Goal: Task Accomplishment & Management: Manage account settings

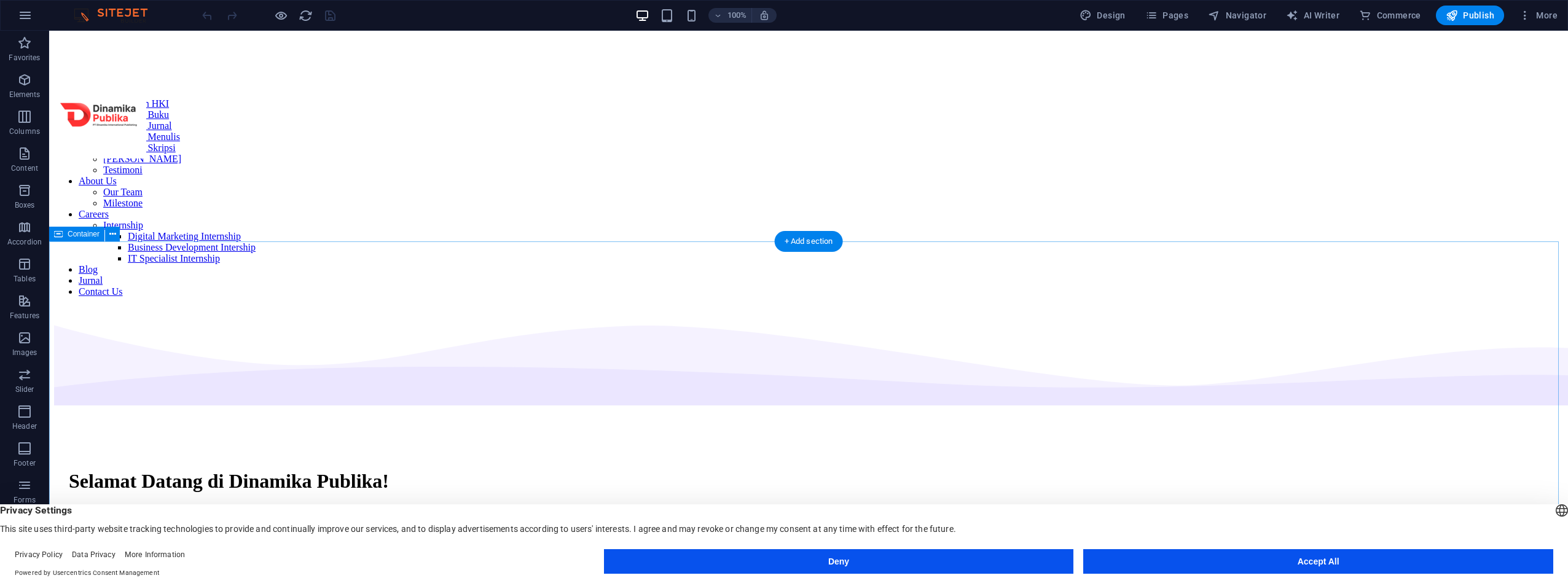
scroll to position [477, 0]
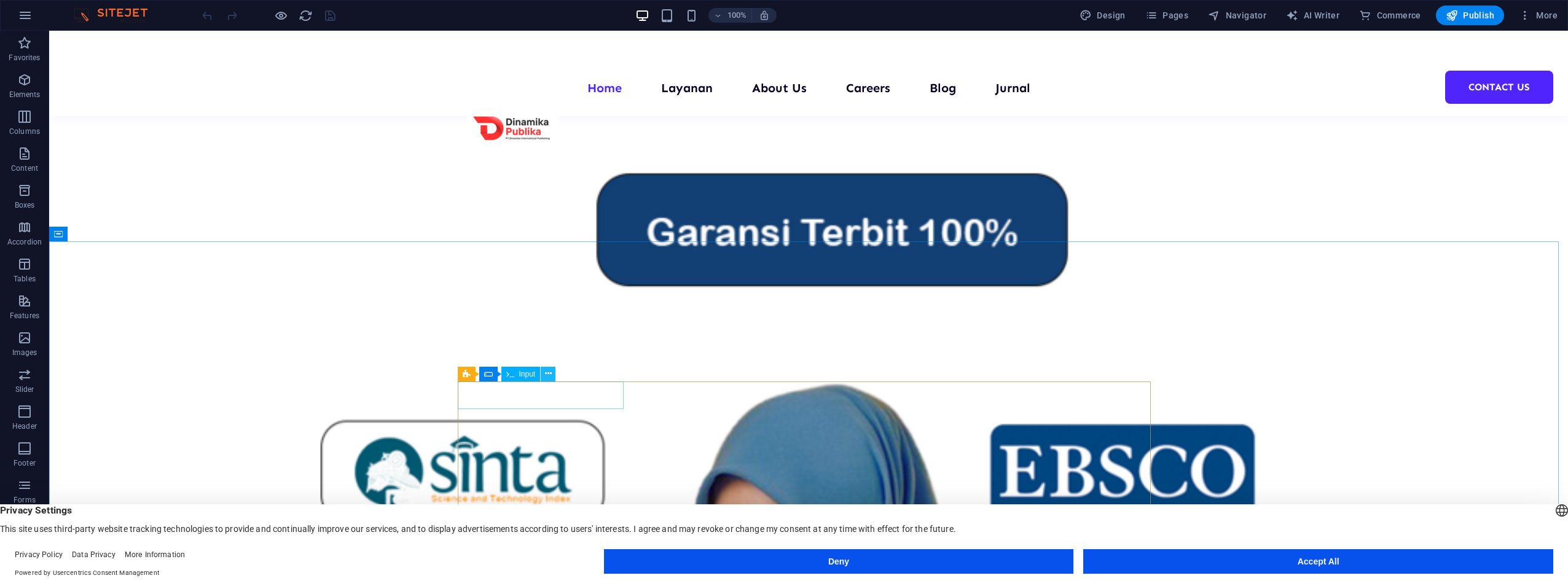
click at [547, 372] on icon at bounding box center [548, 374] width 7 height 13
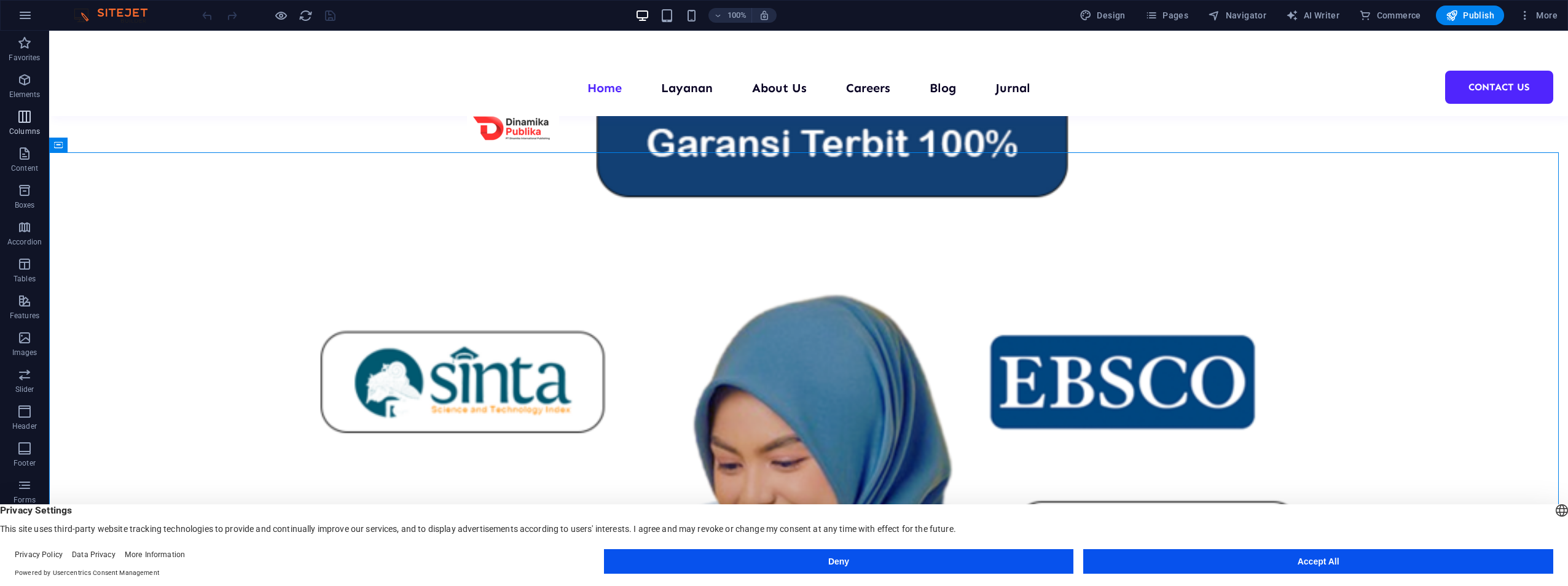
scroll to position [54, 0]
click at [32, 437] on icon "button" at bounding box center [25, 431] width 15 height 15
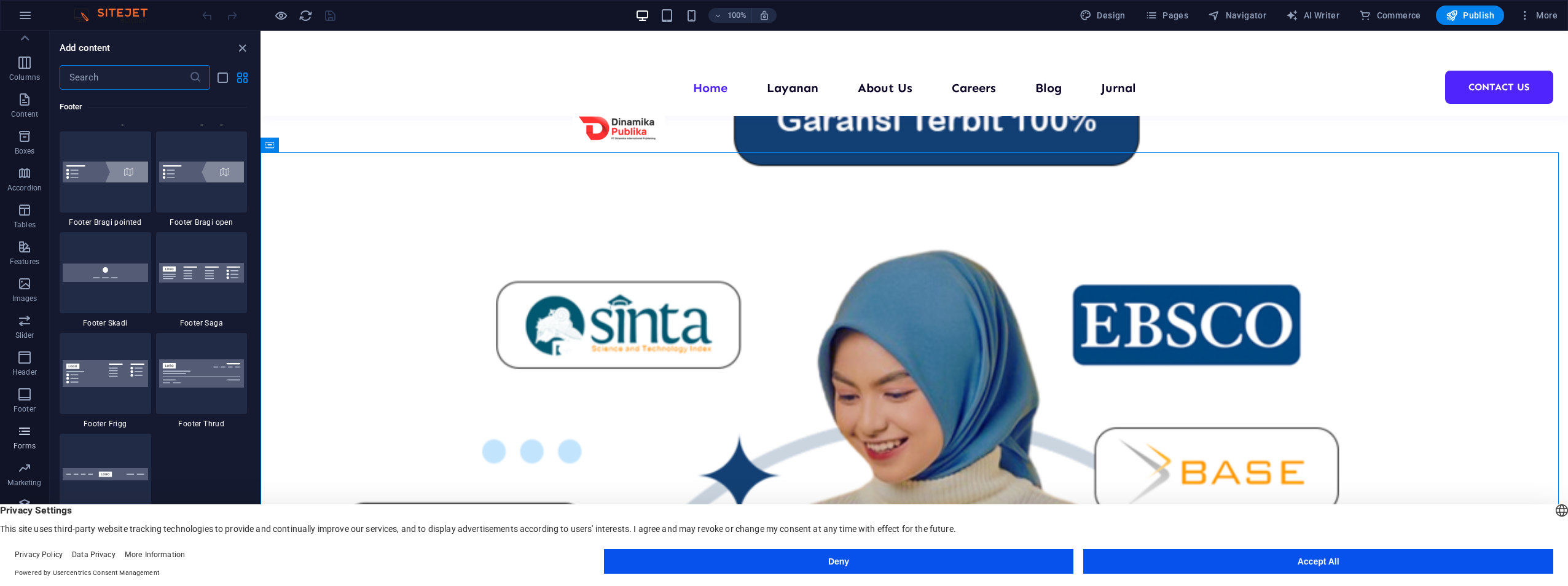
scroll to position [8968, 0]
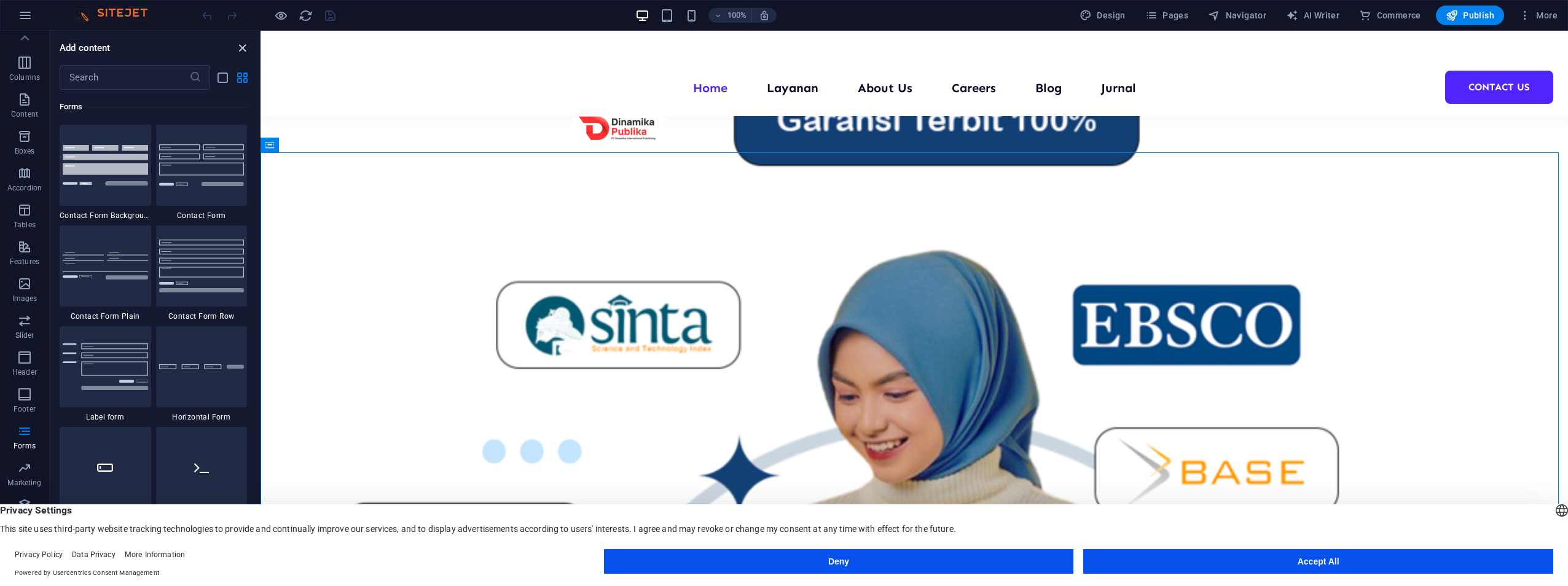
click at [243, 49] on icon "close panel" at bounding box center [242, 48] width 14 height 14
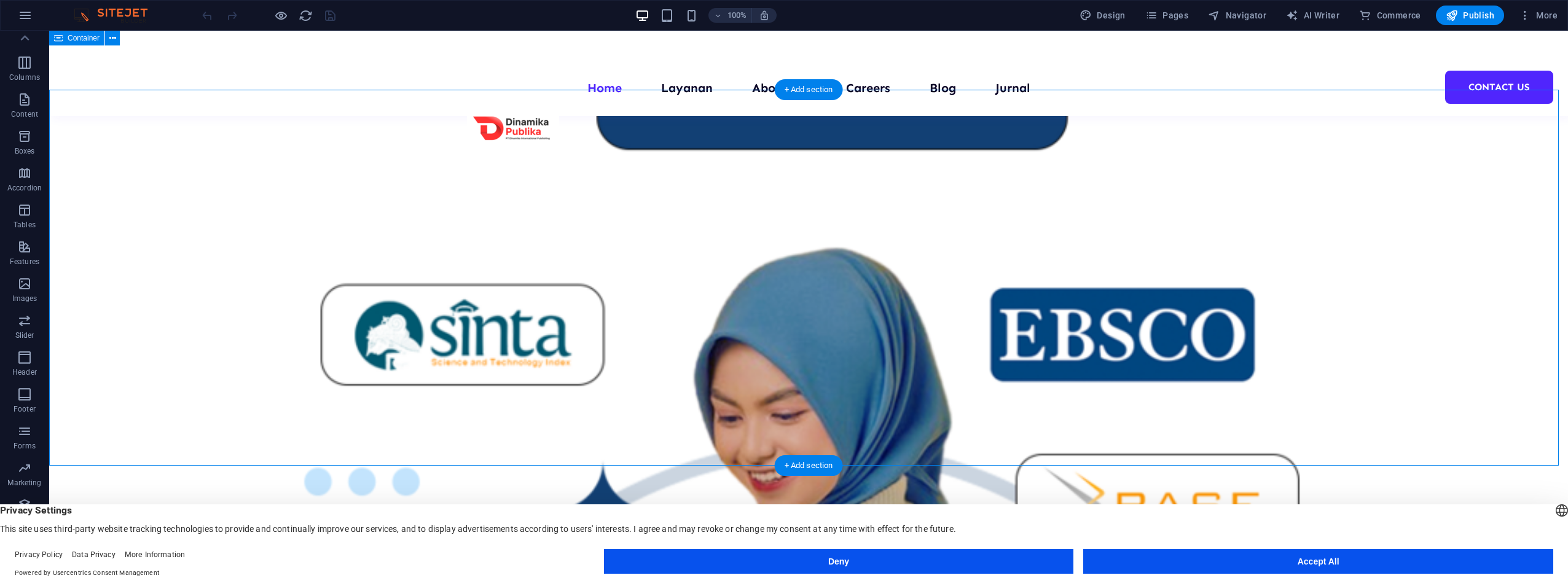
scroll to position [613, 0]
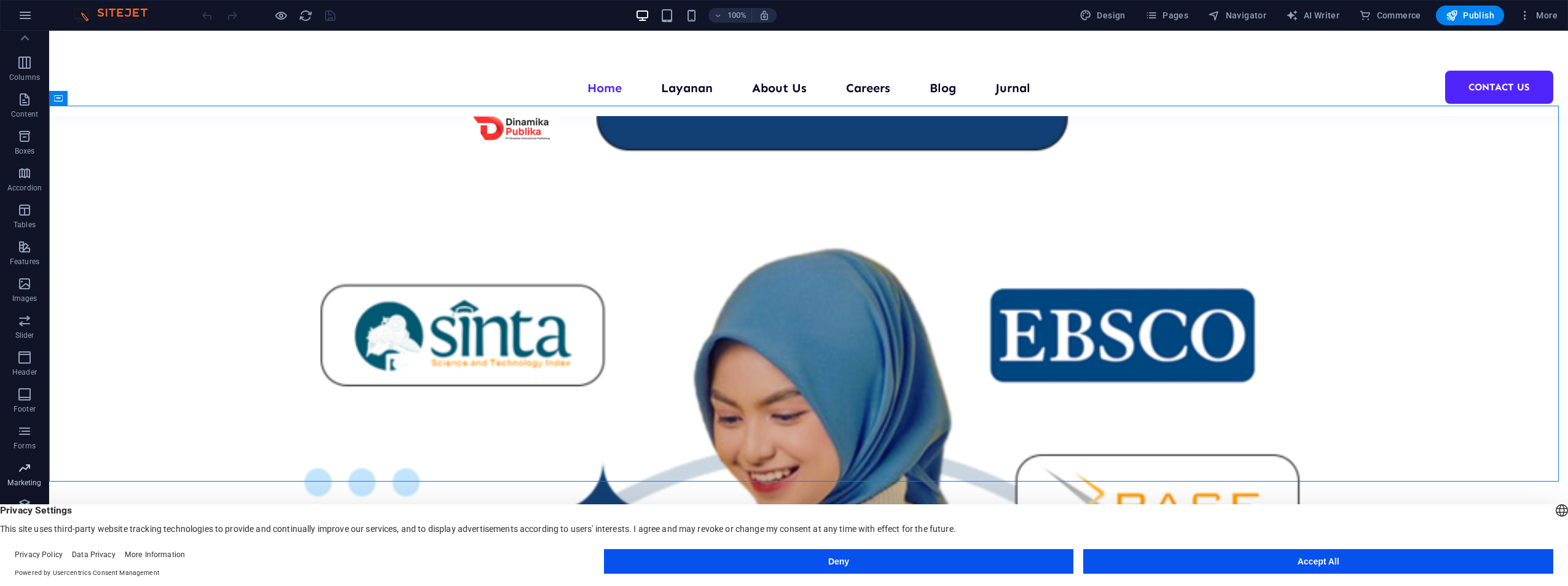
click at [24, 467] on icon "button" at bounding box center [25, 468] width 15 height 15
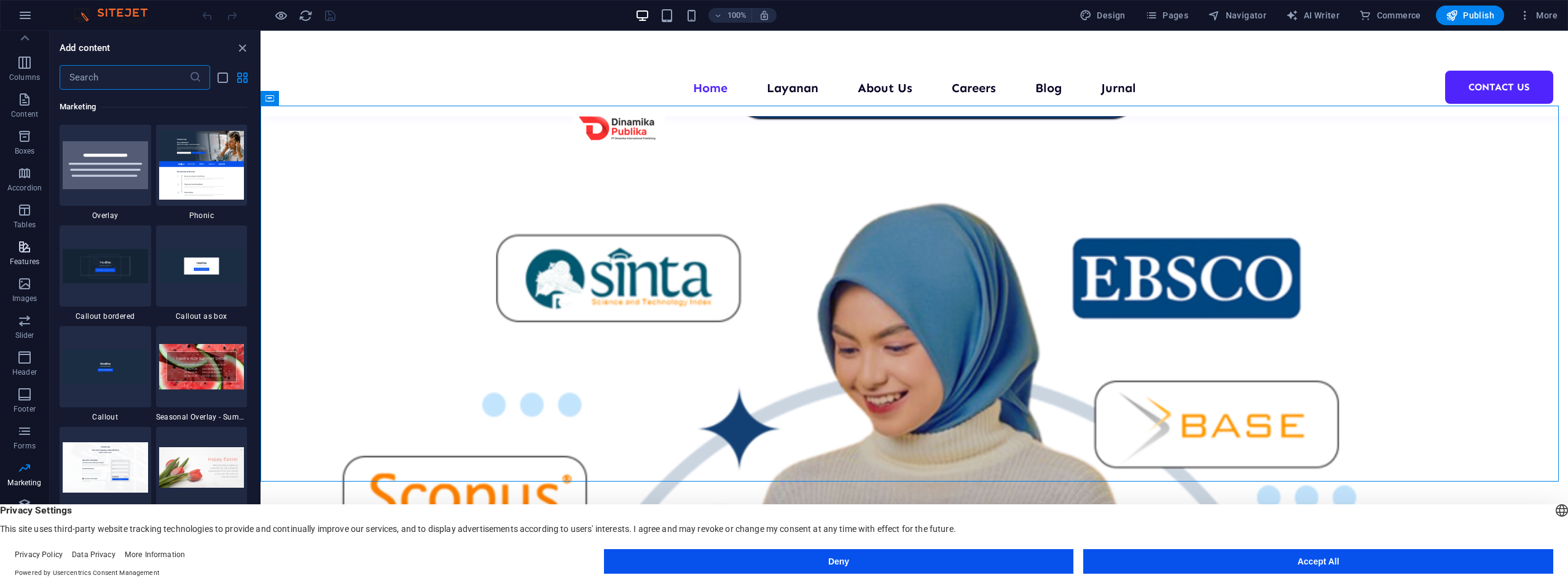
scroll to position [0, 0]
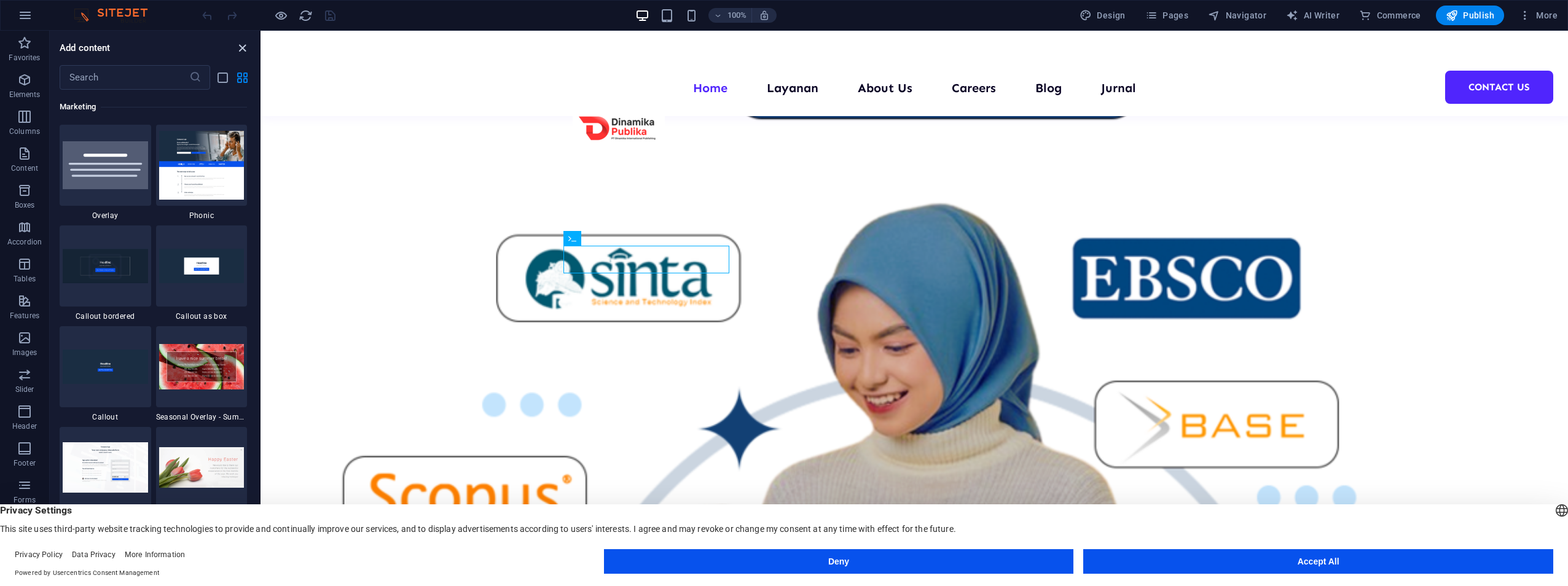
click at [242, 46] on icon "close panel" at bounding box center [242, 48] width 14 height 14
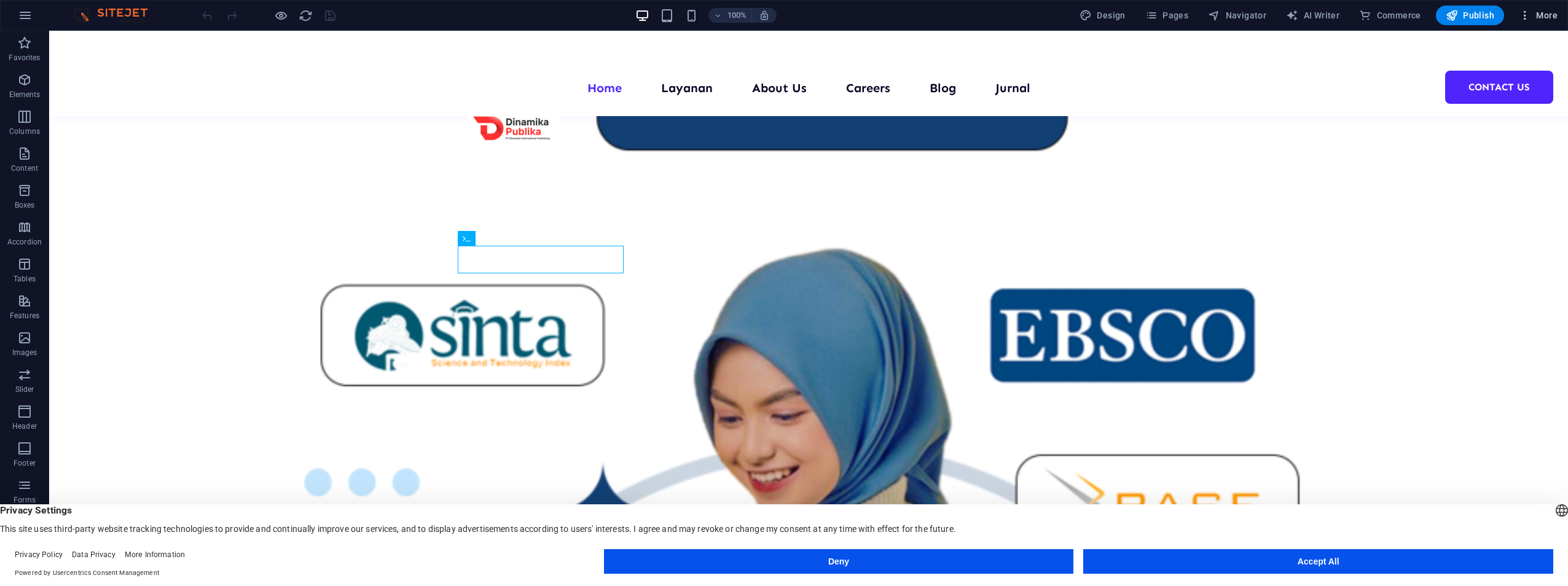
click at [1542, 12] on span "More" at bounding box center [1538, 15] width 39 height 12
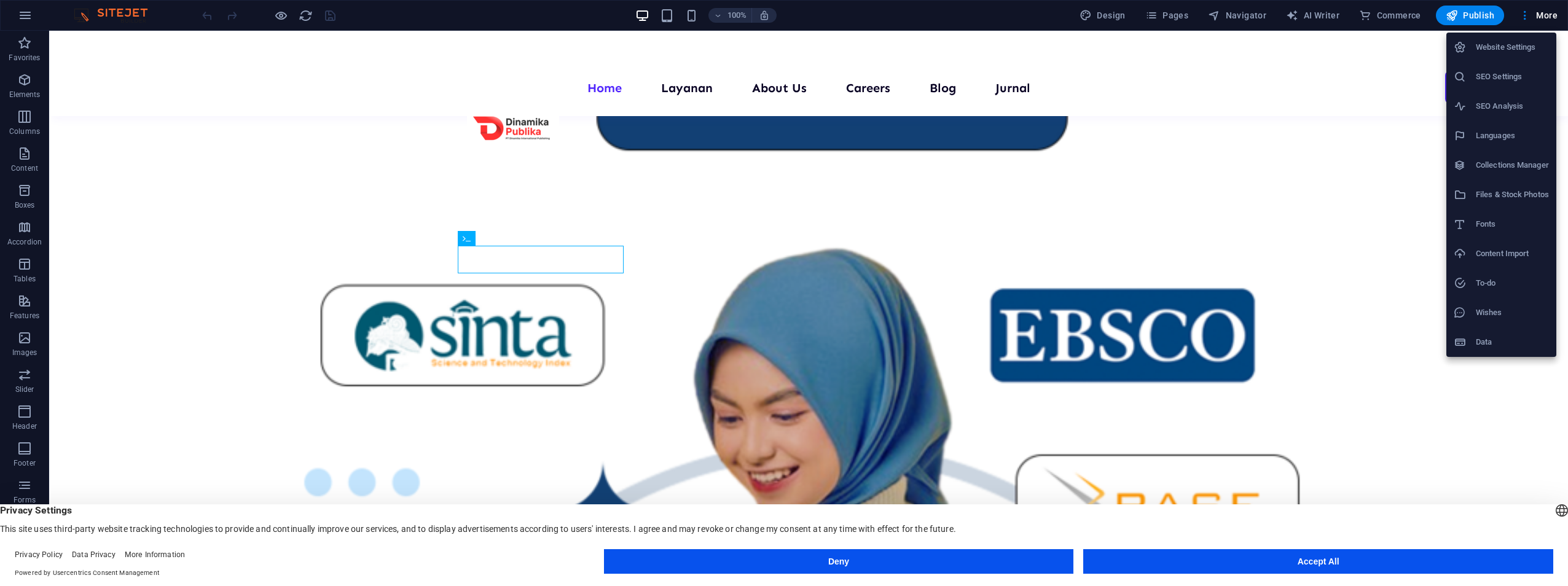
click at [1377, 103] on div at bounding box center [784, 293] width 1568 height 586
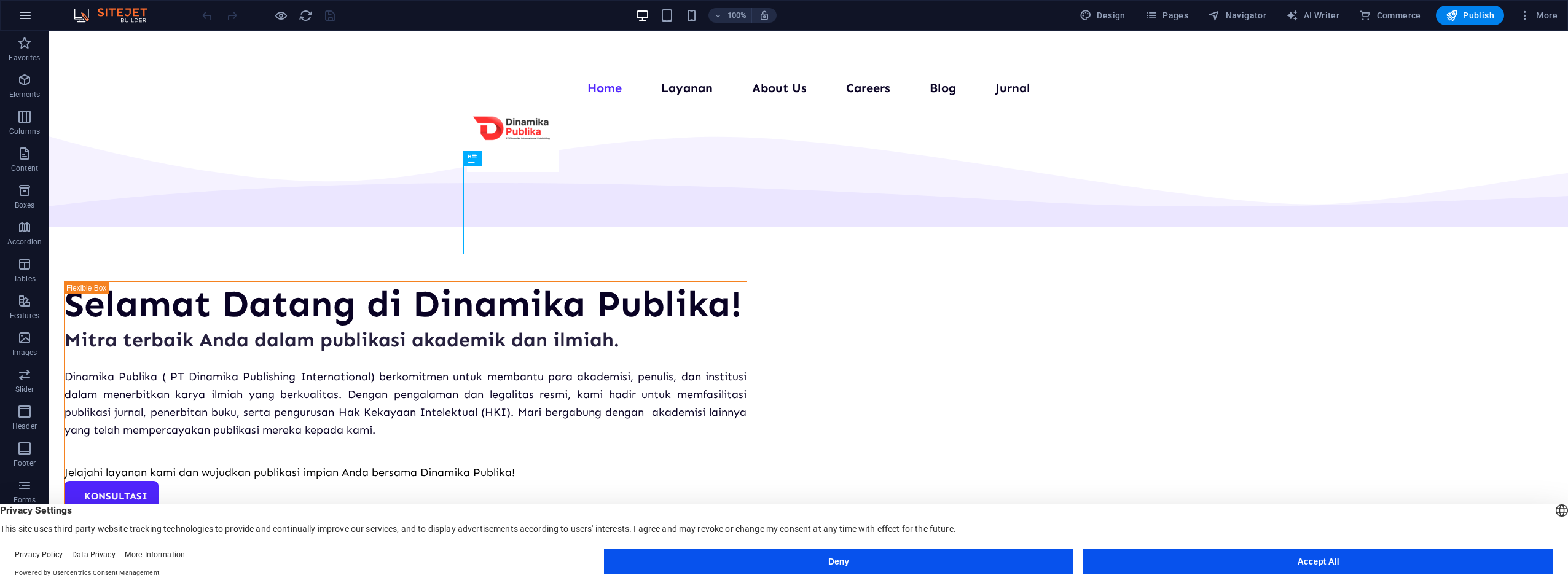
click at [24, 16] on icon "button" at bounding box center [25, 15] width 15 height 15
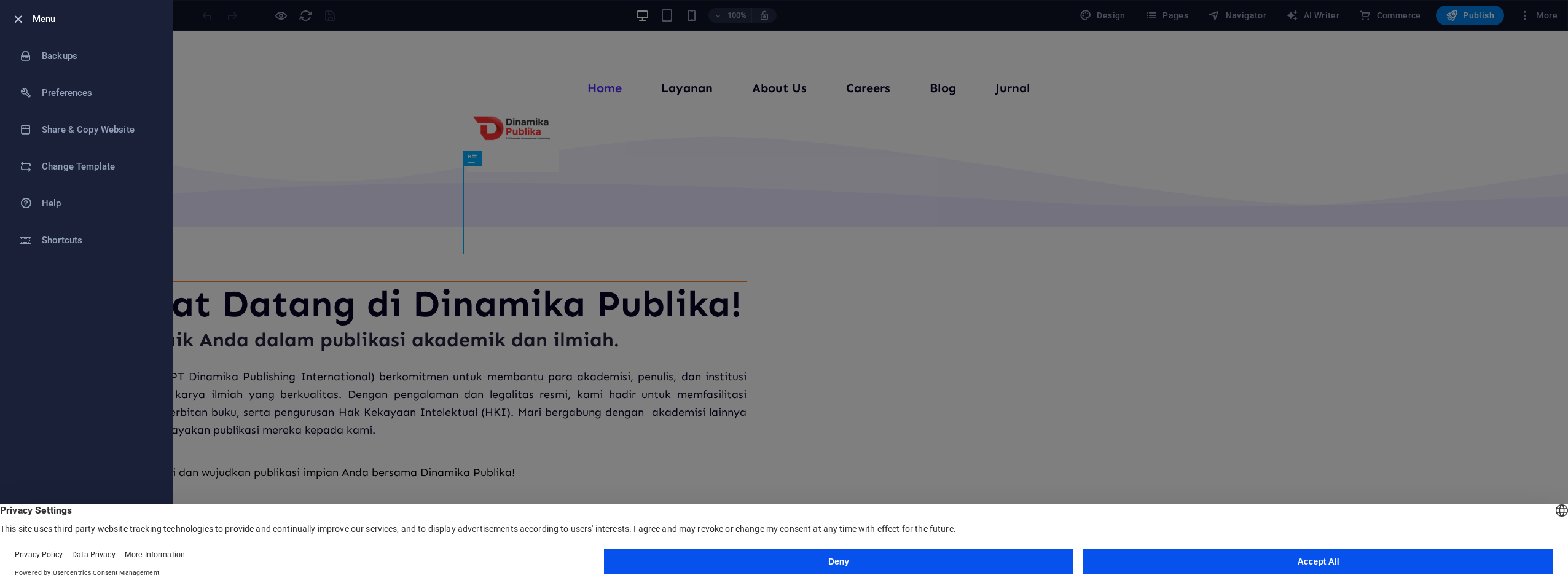
click at [12, 18] on icon "button" at bounding box center [18, 19] width 14 height 14
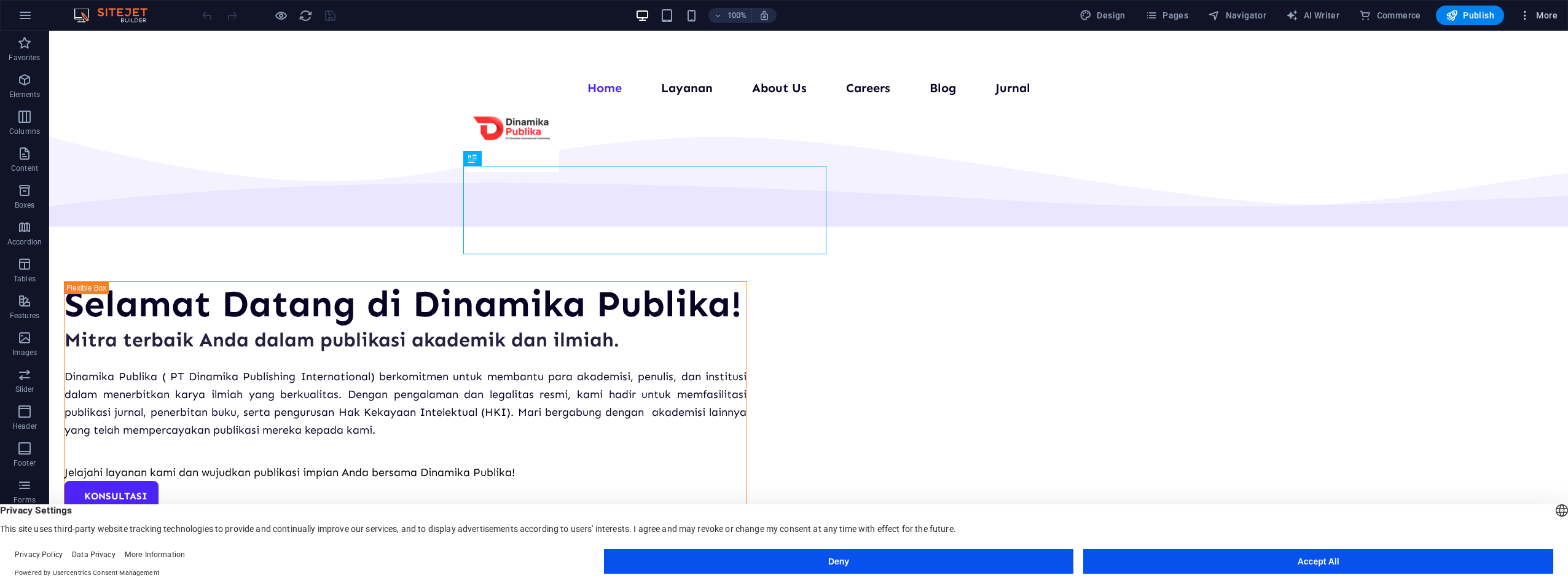
click at [1550, 11] on span "More" at bounding box center [1538, 15] width 39 height 12
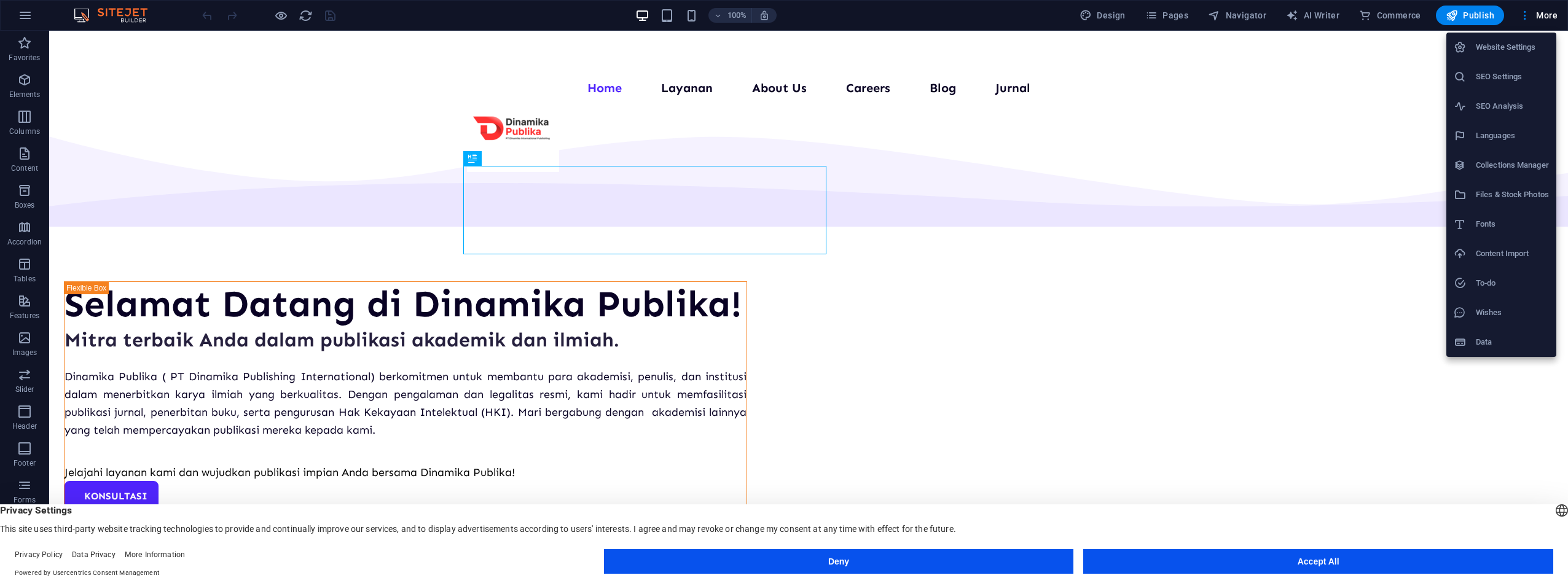
click at [1509, 48] on h6 "Website Settings" at bounding box center [1512, 47] width 73 height 15
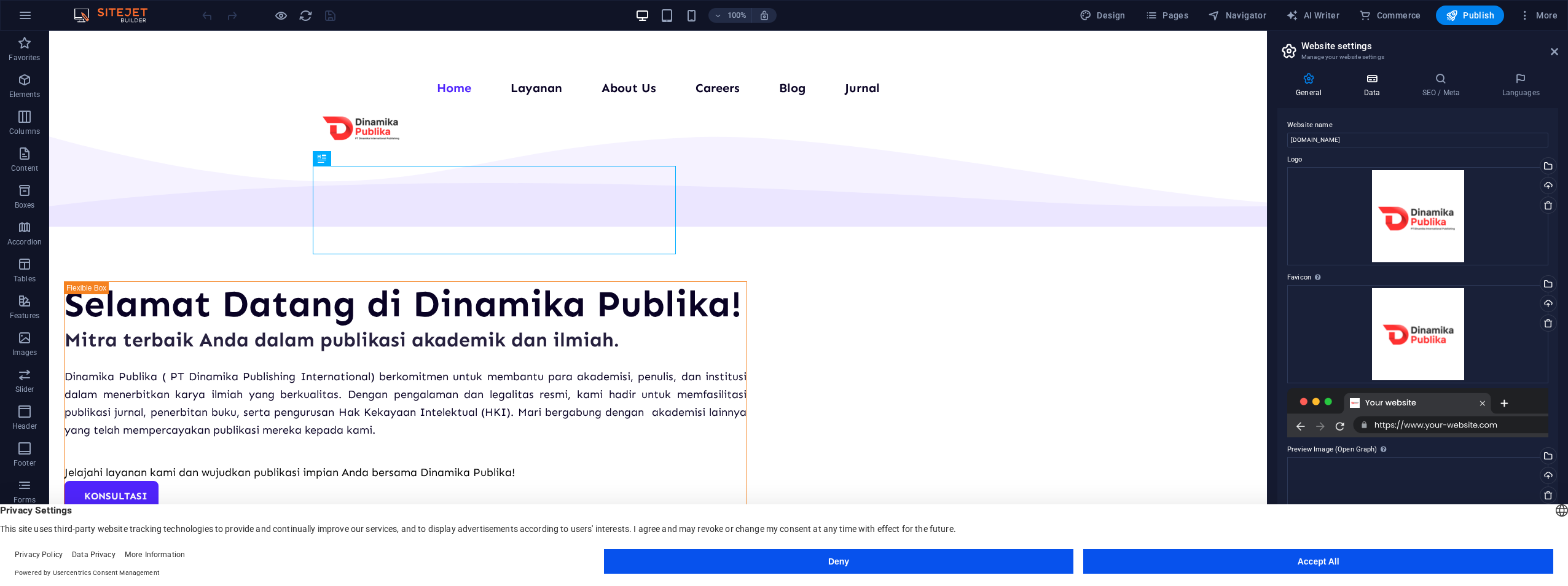
click at [1375, 85] on h4 "Data" at bounding box center [1374, 85] width 59 height 25
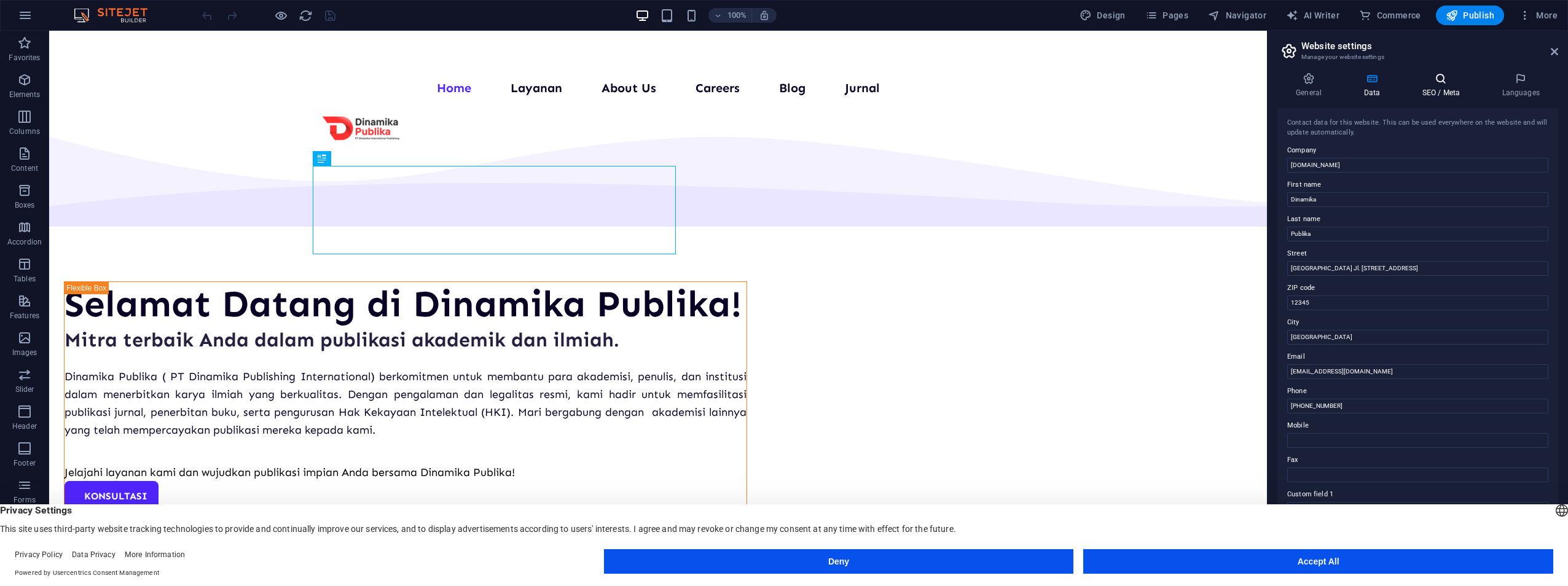
click at [1447, 82] on icon at bounding box center [1441, 78] width 75 height 12
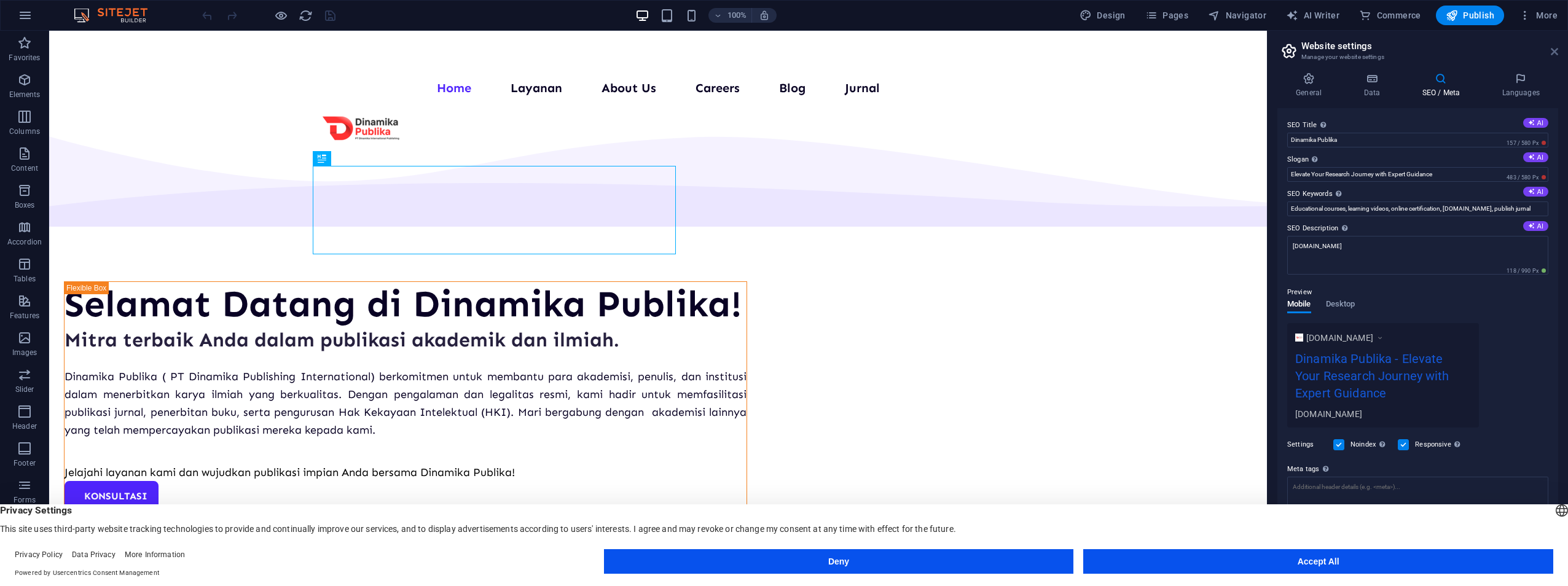
click at [1555, 55] on icon at bounding box center [1555, 51] width 8 height 9
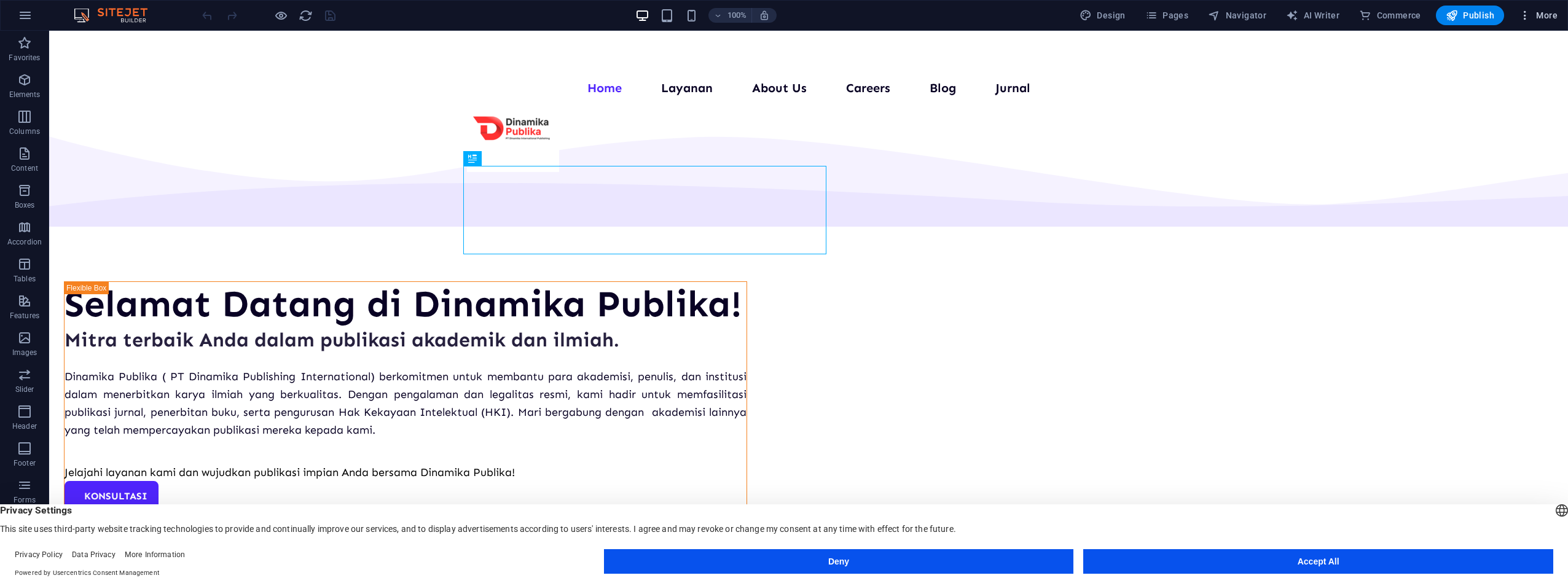
click at [1550, 11] on span "More" at bounding box center [1538, 15] width 39 height 12
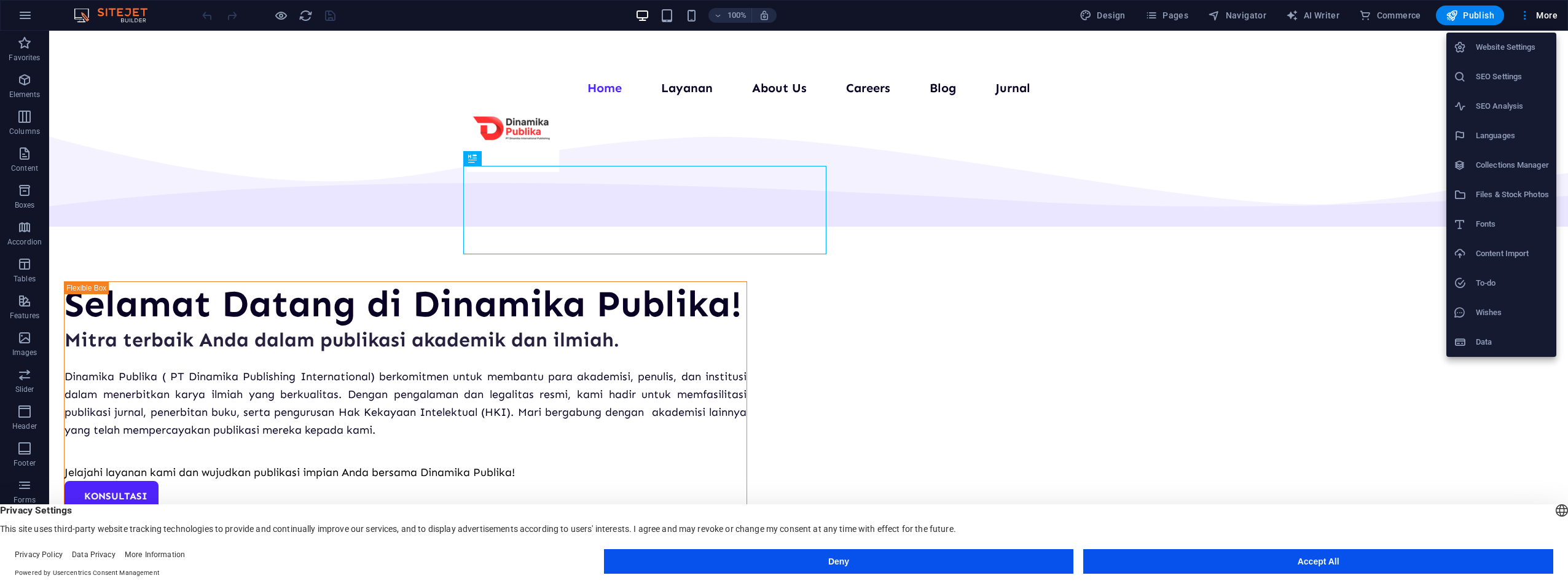
click at [1496, 343] on h6 "Data" at bounding box center [1512, 343] width 73 height 15
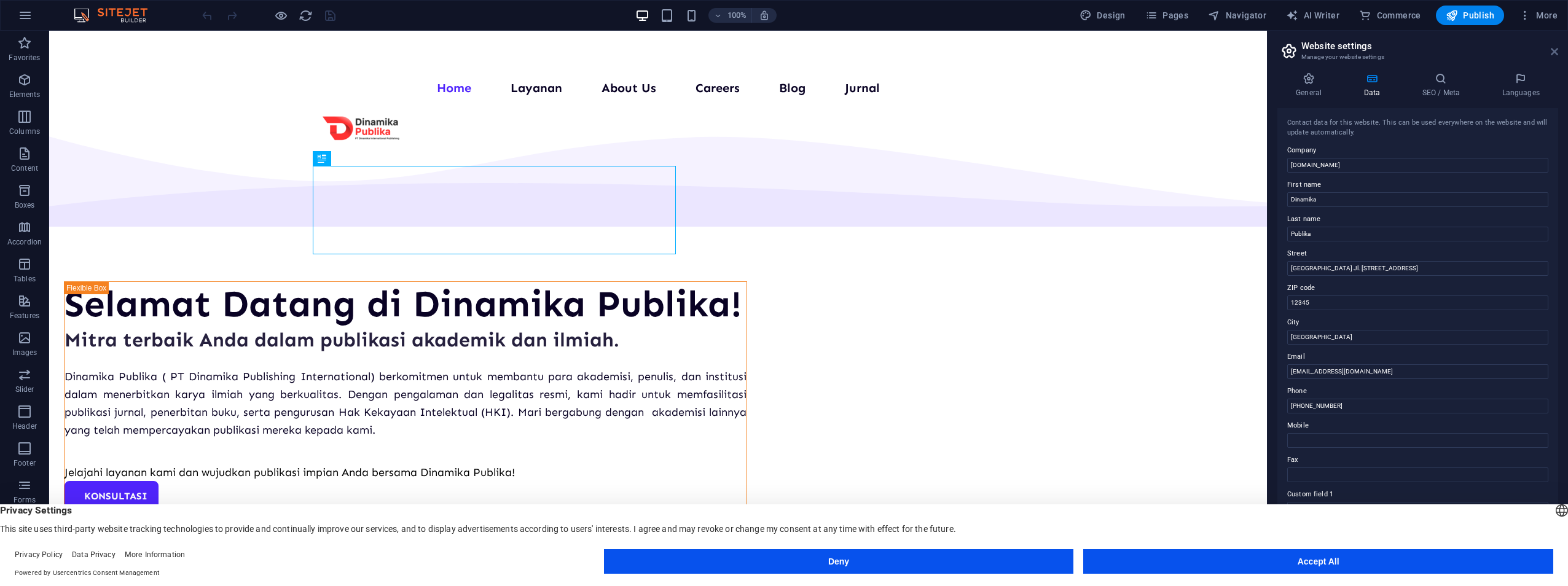
click at [1556, 54] on icon at bounding box center [1555, 51] width 8 height 9
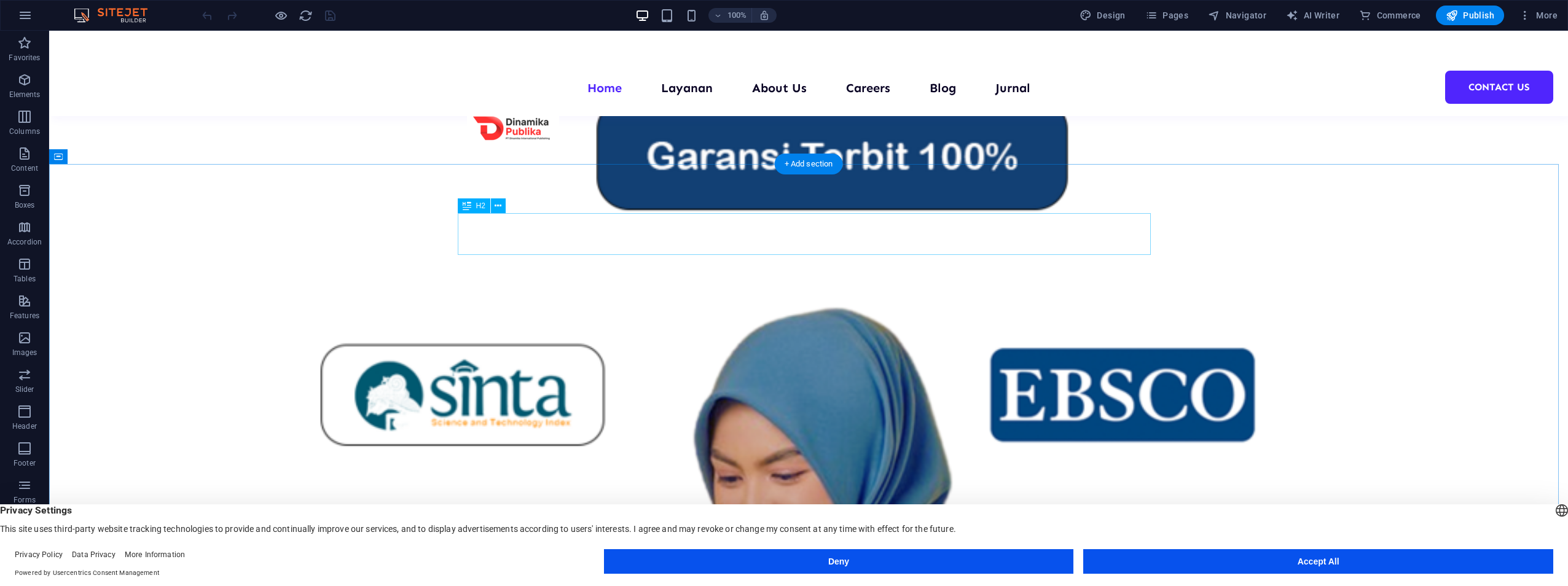
scroll to position [554, 0]
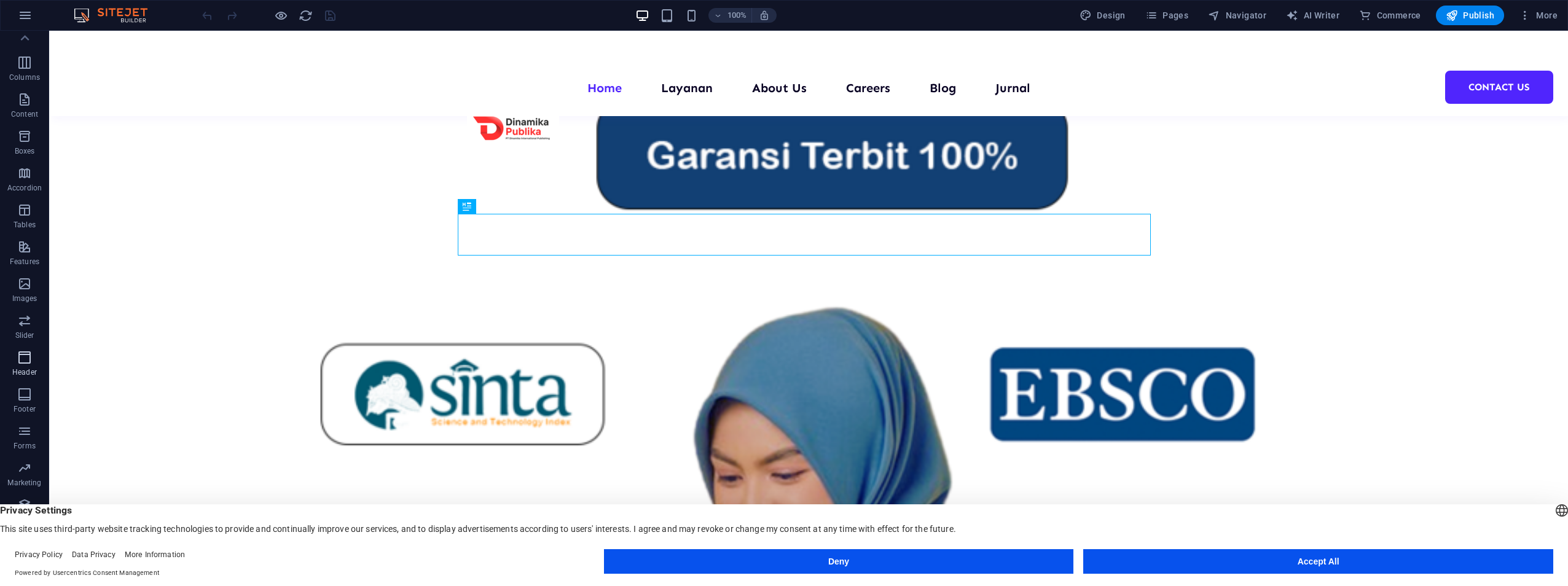
scroll to position [0, 0]
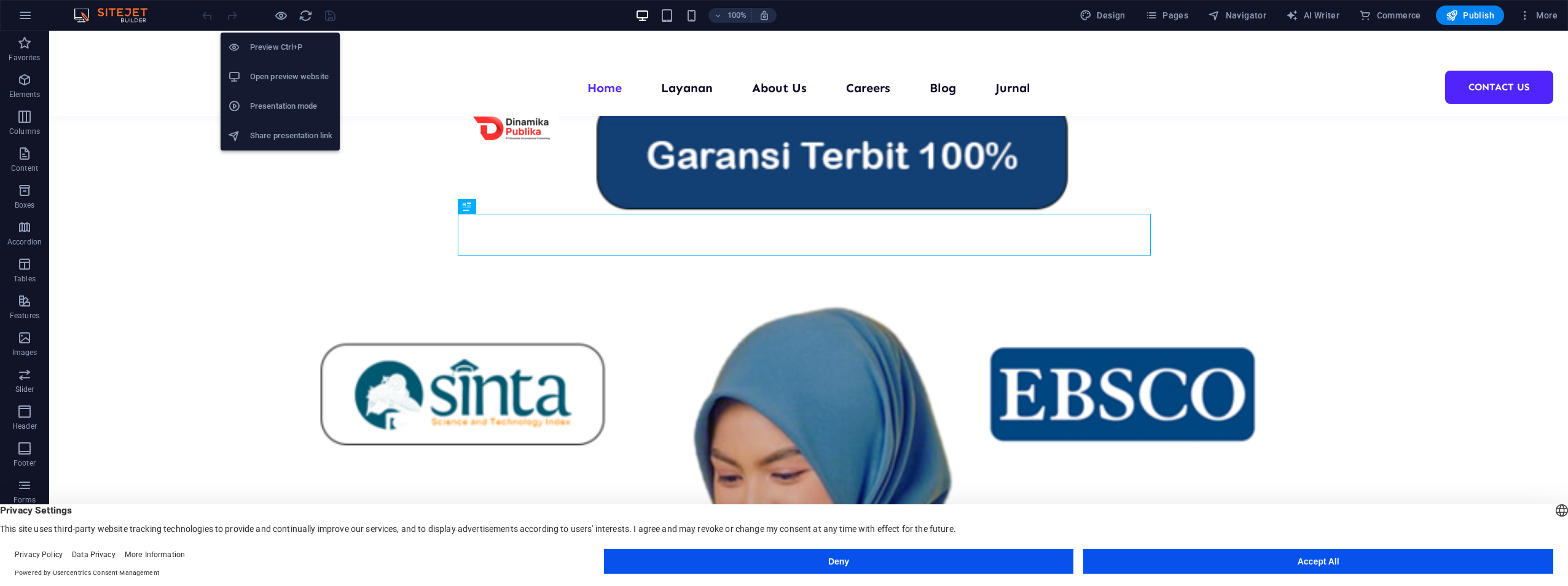
click at [284, 73] on h6 "Open preview website" at bounding box center [291, 77] width 82 height 15
